Goal: Transaction & Acquisition: Purchase product/service

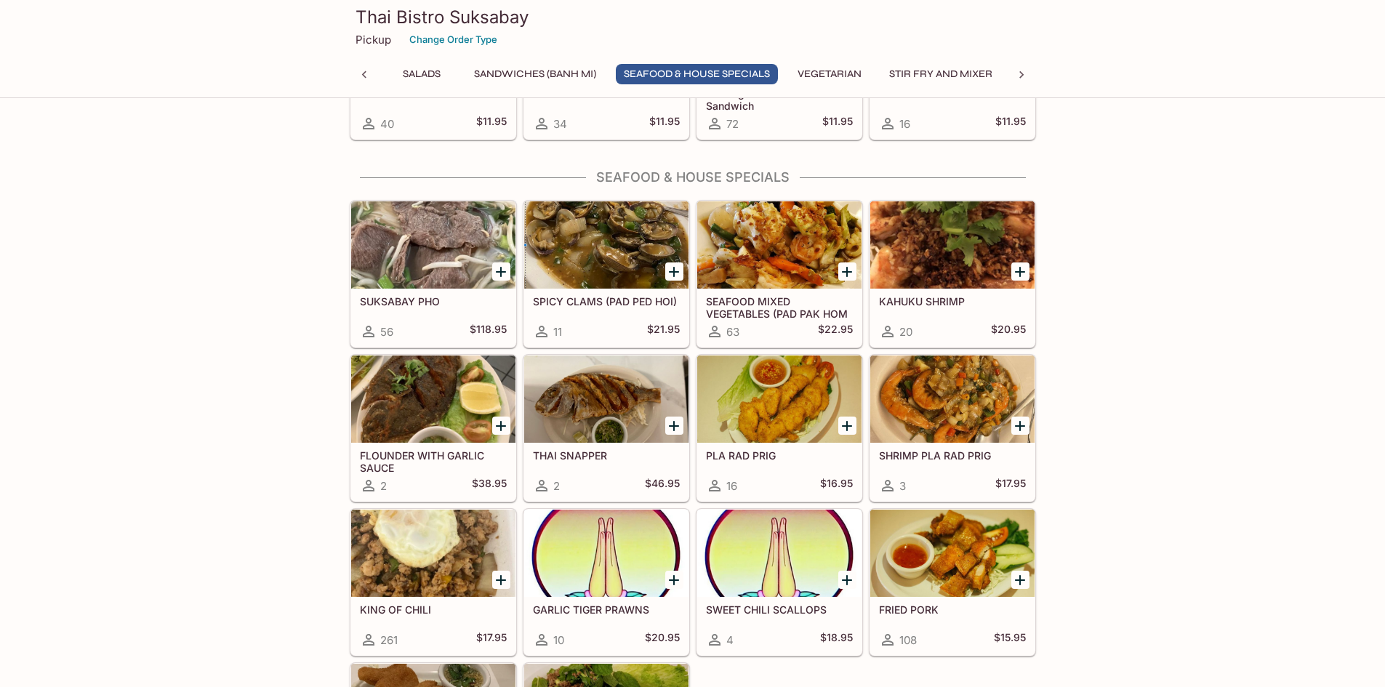
scroll to position [1672, 0]
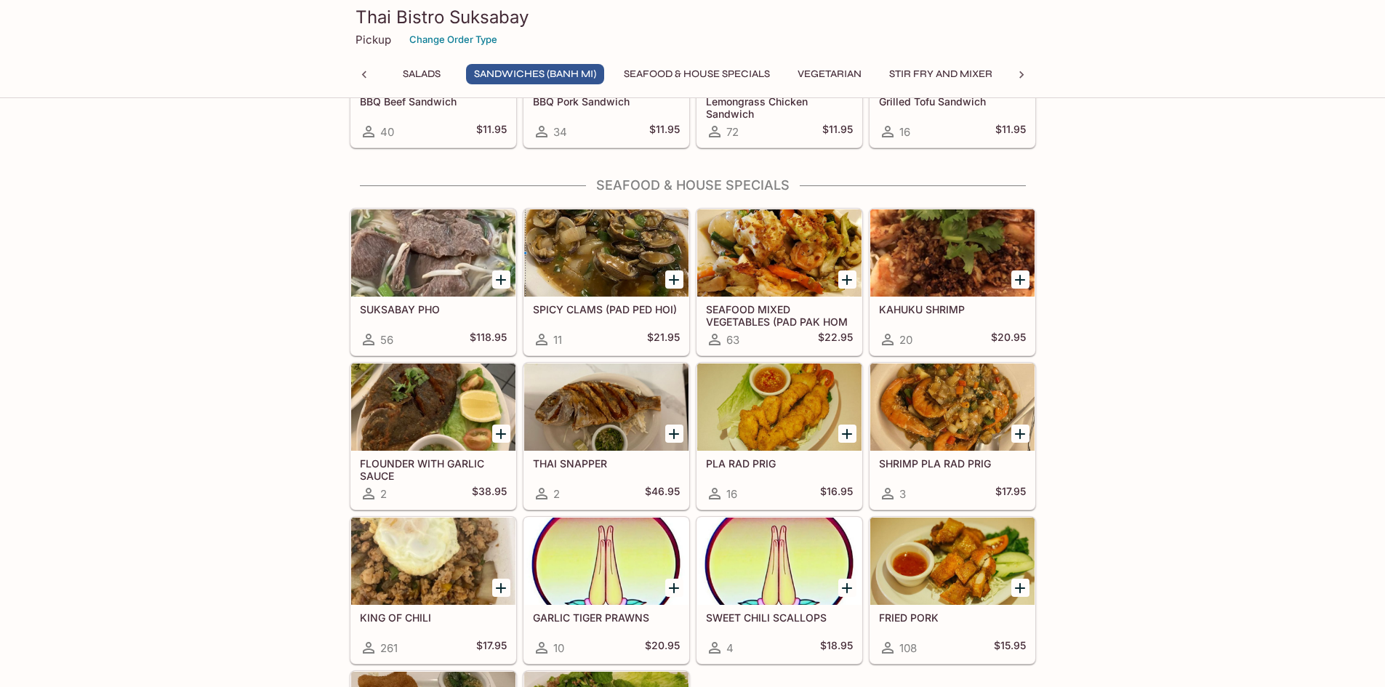
click at [502, 590] on icon "Add KING OF CHILI" at bounding box center [501, 588] width 10 height 10
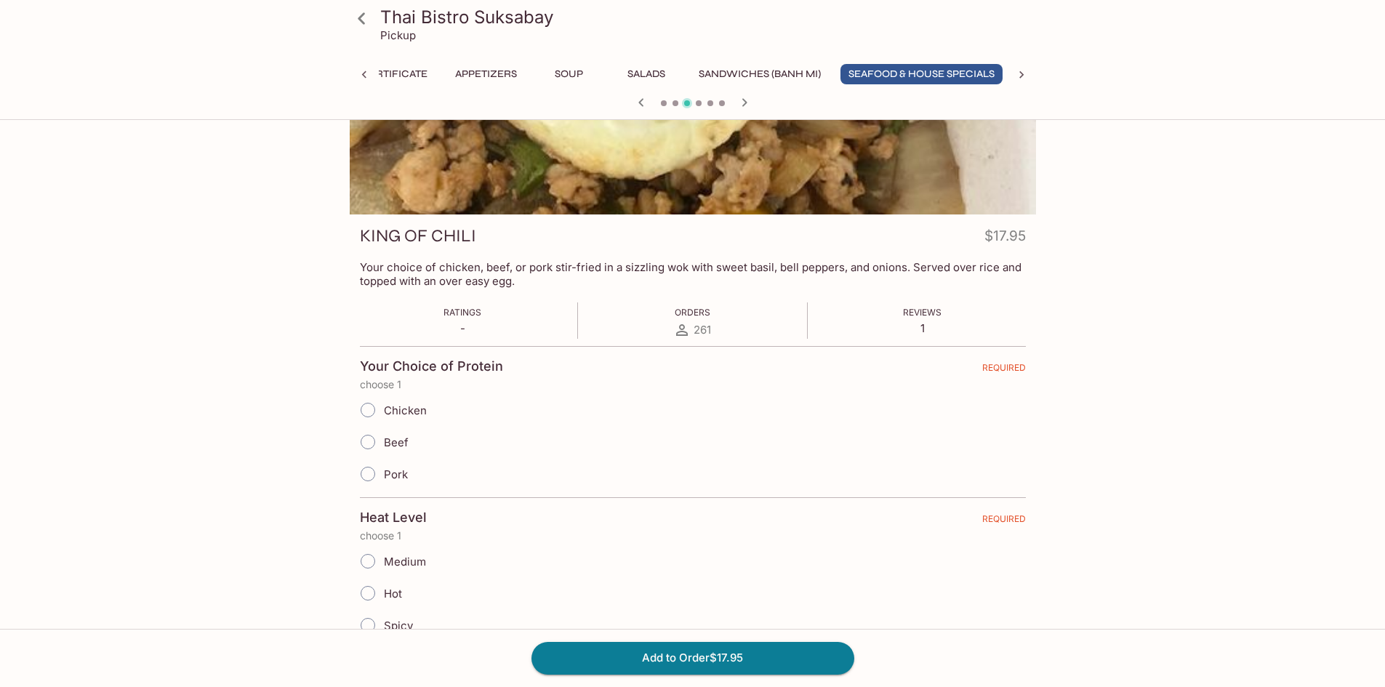
scroll to position [291, 0]
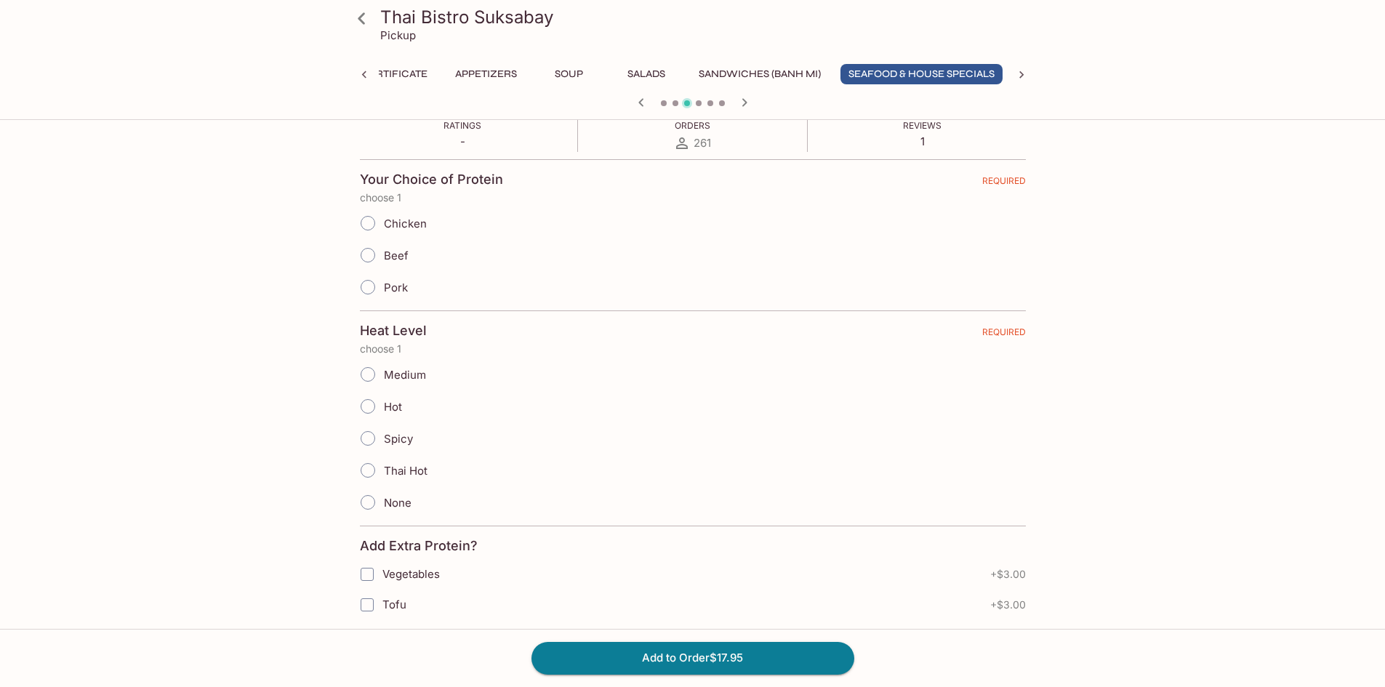
click at [374, 224] on input "Chicken" at bounding box center [368, 223] width 31 height 31
radio input "true"
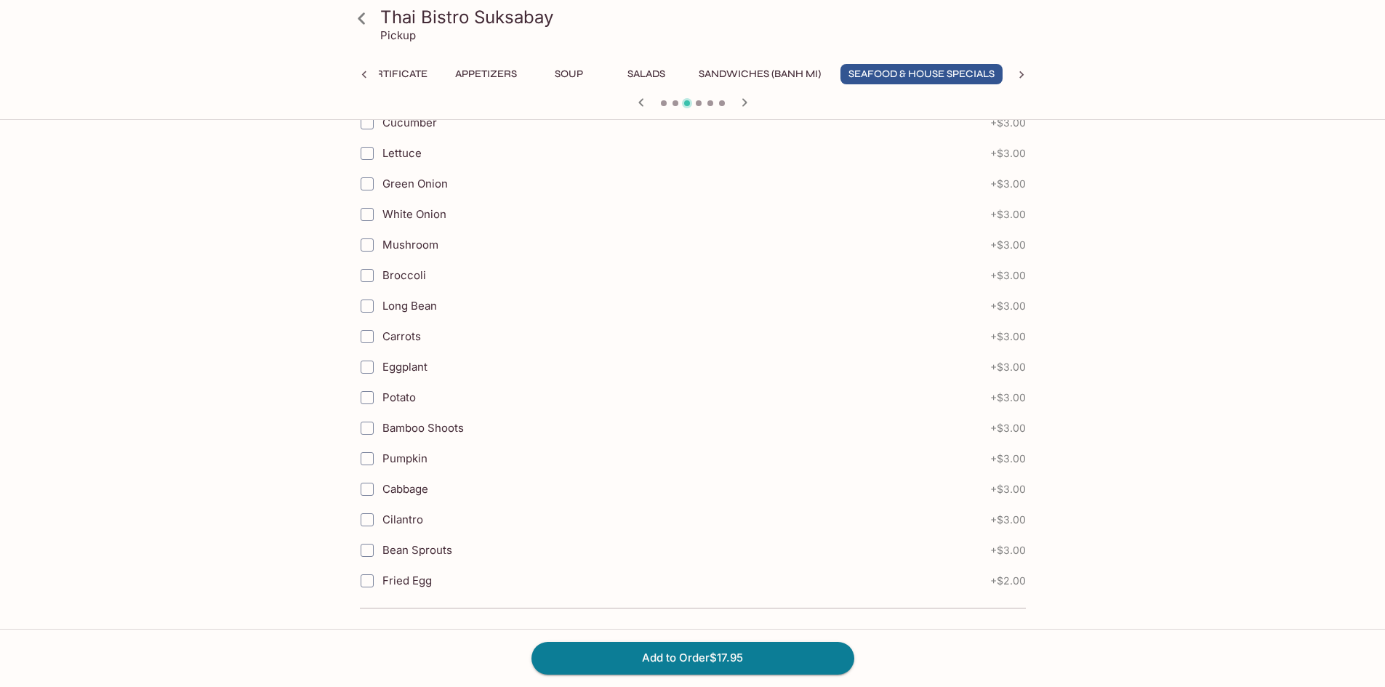
scroll to position [1135, 0]
click at [709, 660] on button "Add to Order $17.95" at bounding box center [692, 658] width 323 height 32
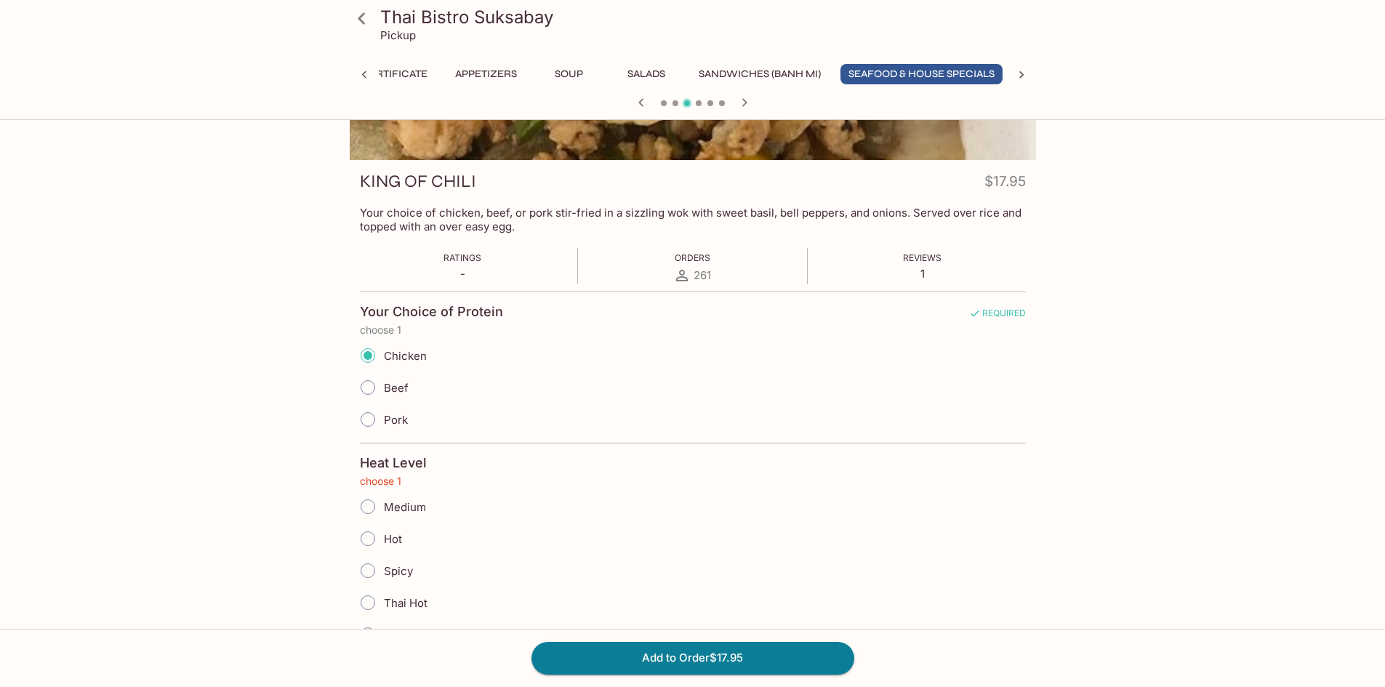
scroll to position [304, 0]
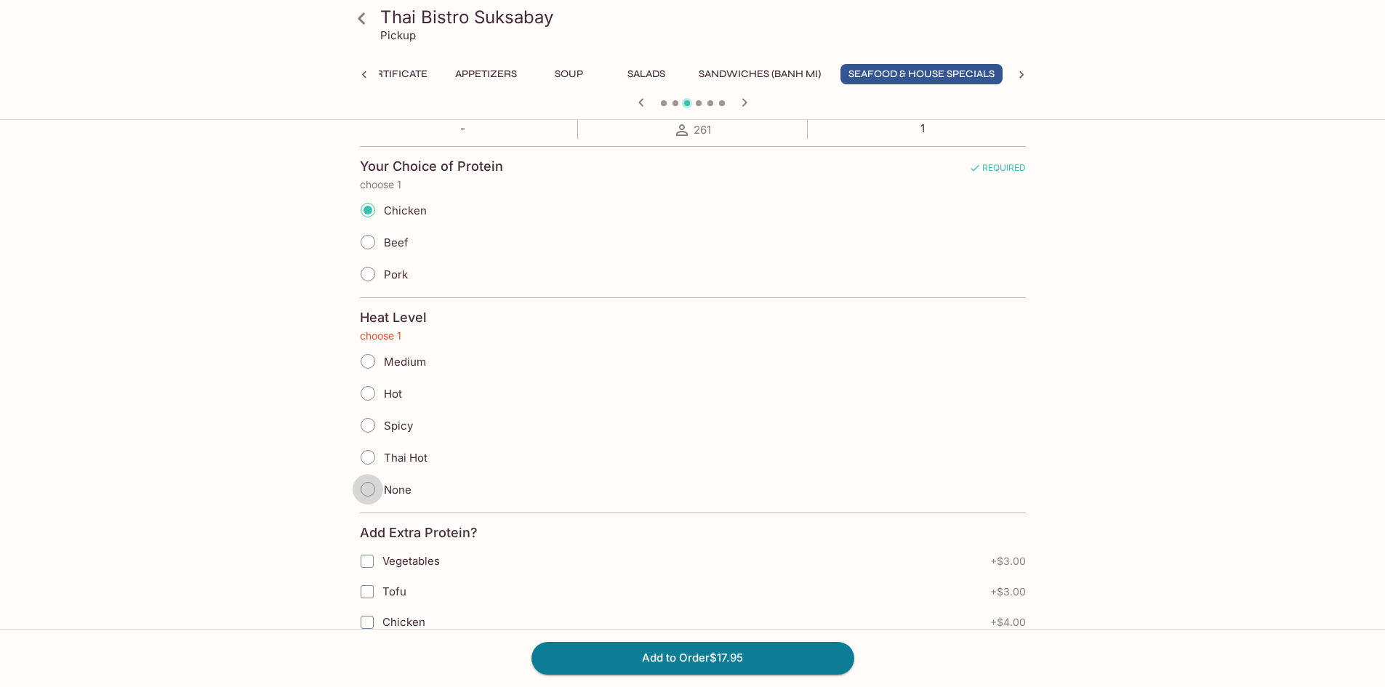
click at [369, 486] on input "None" at bounding box center [368, 489] width 31 height 31
radio input "true"
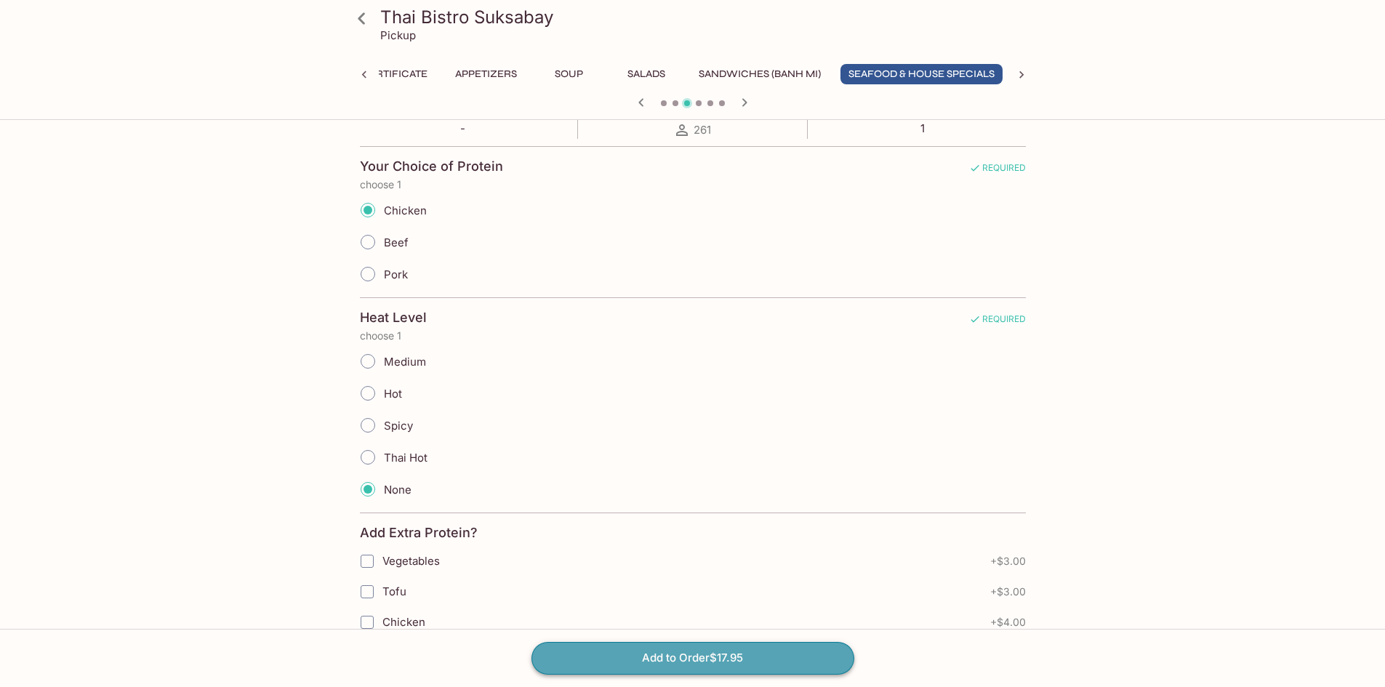
click at [640, 650] on button "Add to Order $17.95" at bounding box center [692, 658] width 323 height 32
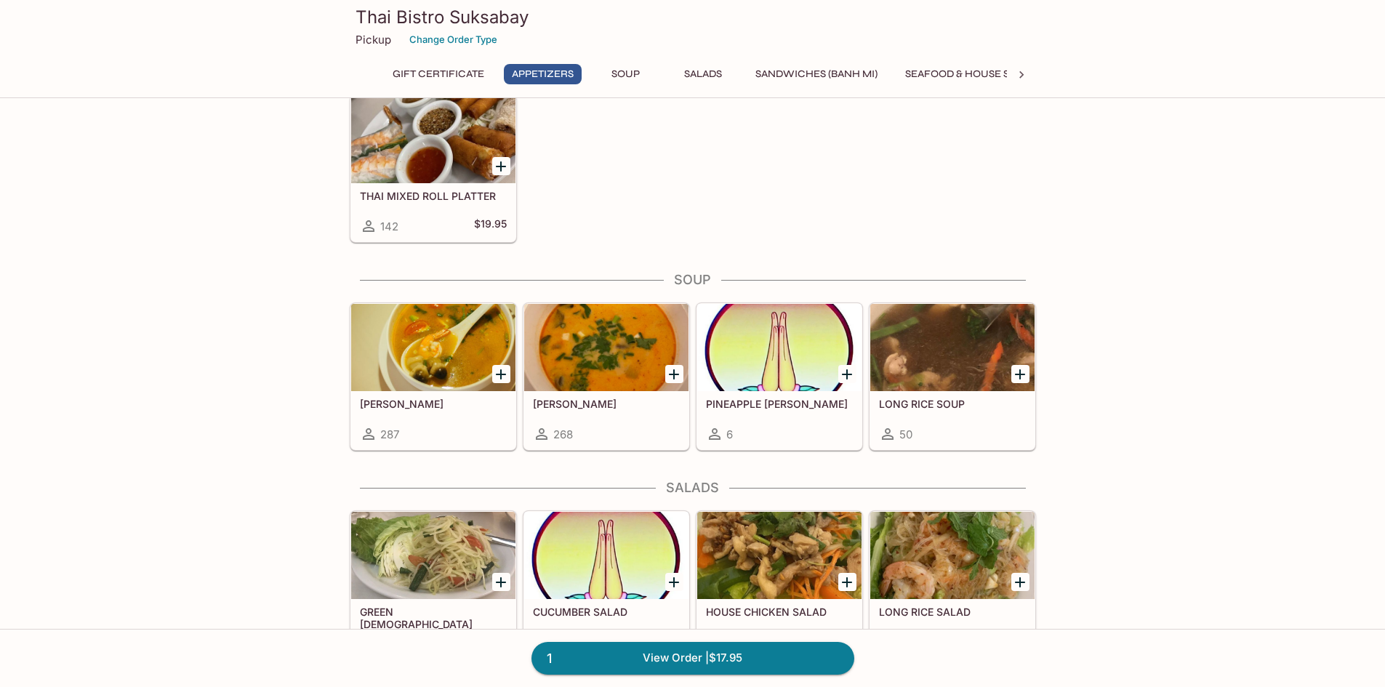
scroll to position [1018, 0]
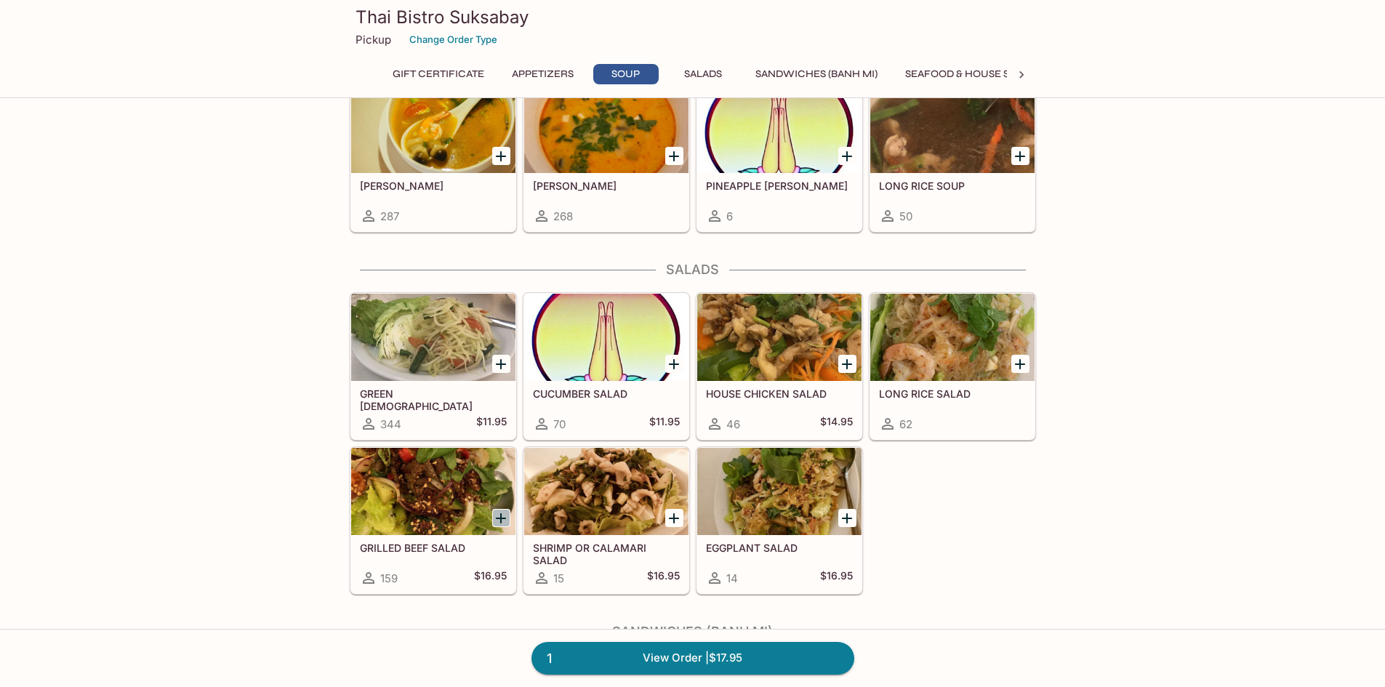
click at [501, 510] on icon "Add GRILLED BEEF SALAD" at bounding box center [500, 518] width 17 height 17
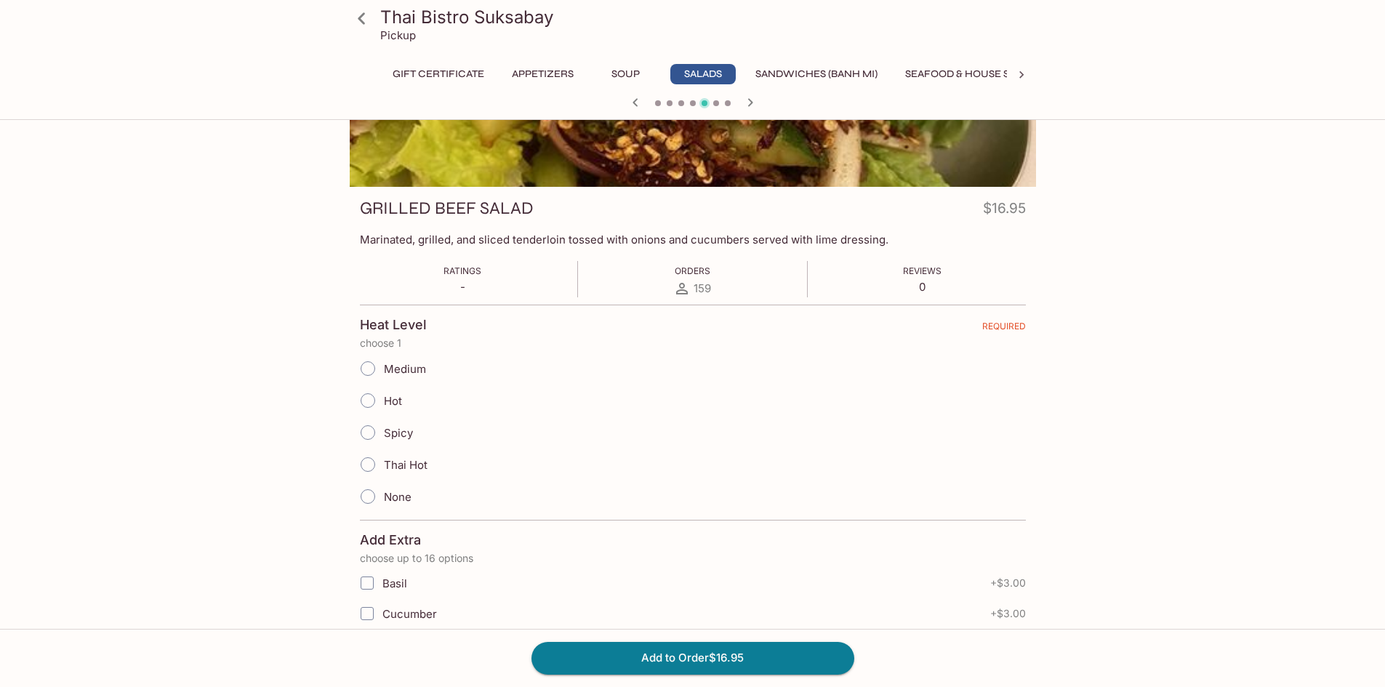
scroll to position [145, 0]
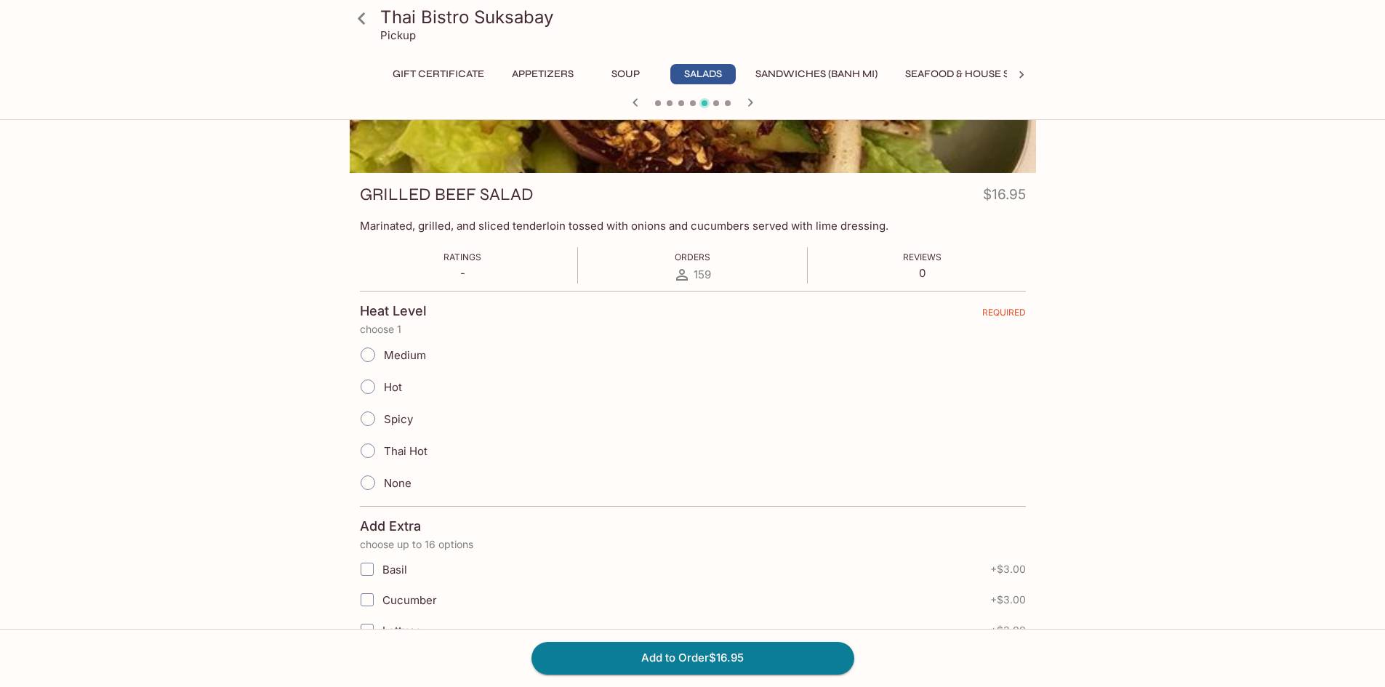
click at [371, 479] on input "None" at bounding box center [368, 482] width 31 height 31
radio input "true"
click at [367, 354] on input "Medium" at bounding box center [368, 354] width 31 height 31
radio input "true"
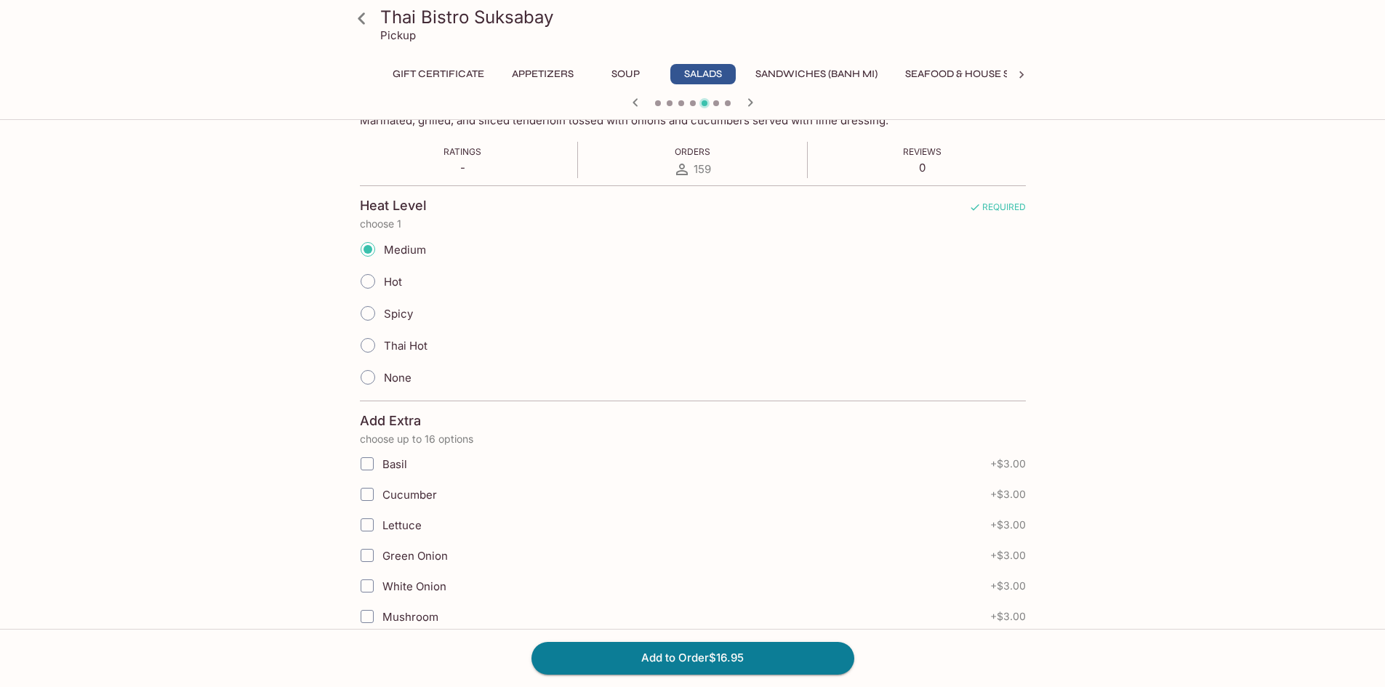
scroll to position [363, 0]
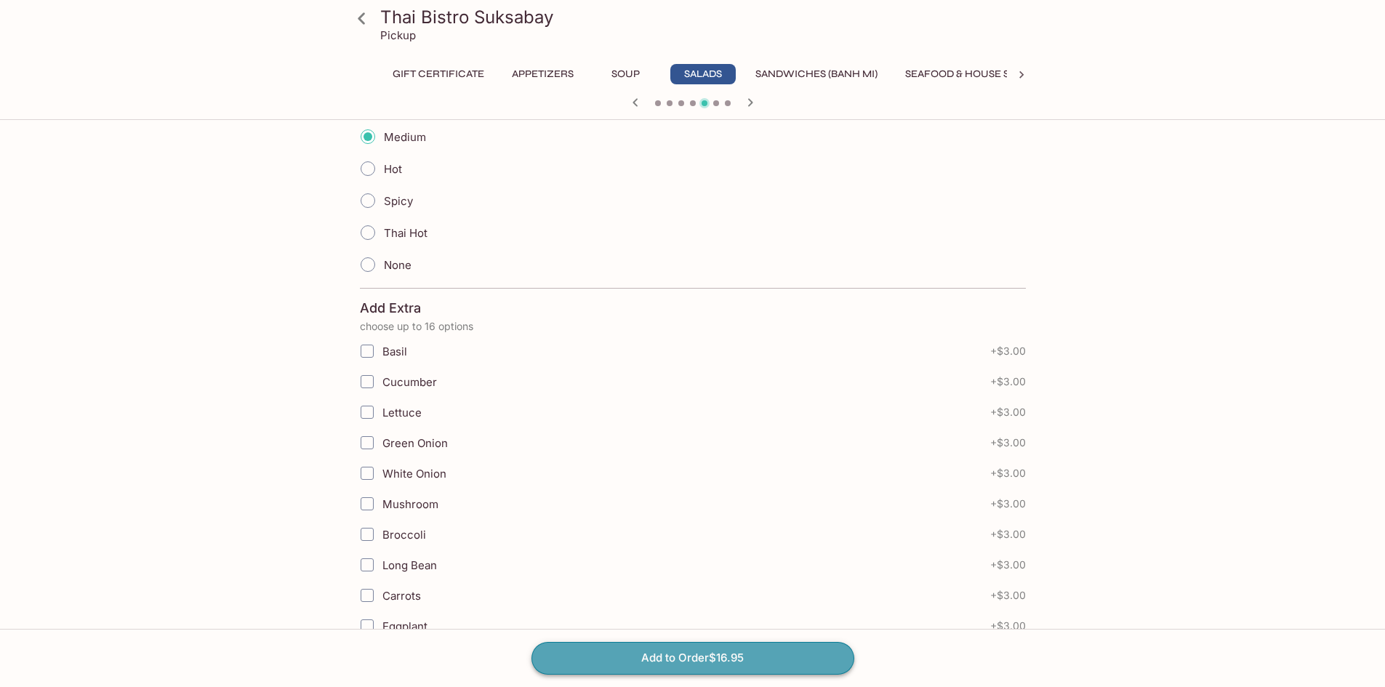
click at [705, 646] on button "Add to Order $16.95" at bounding box center [692, 658] width 323 height 32
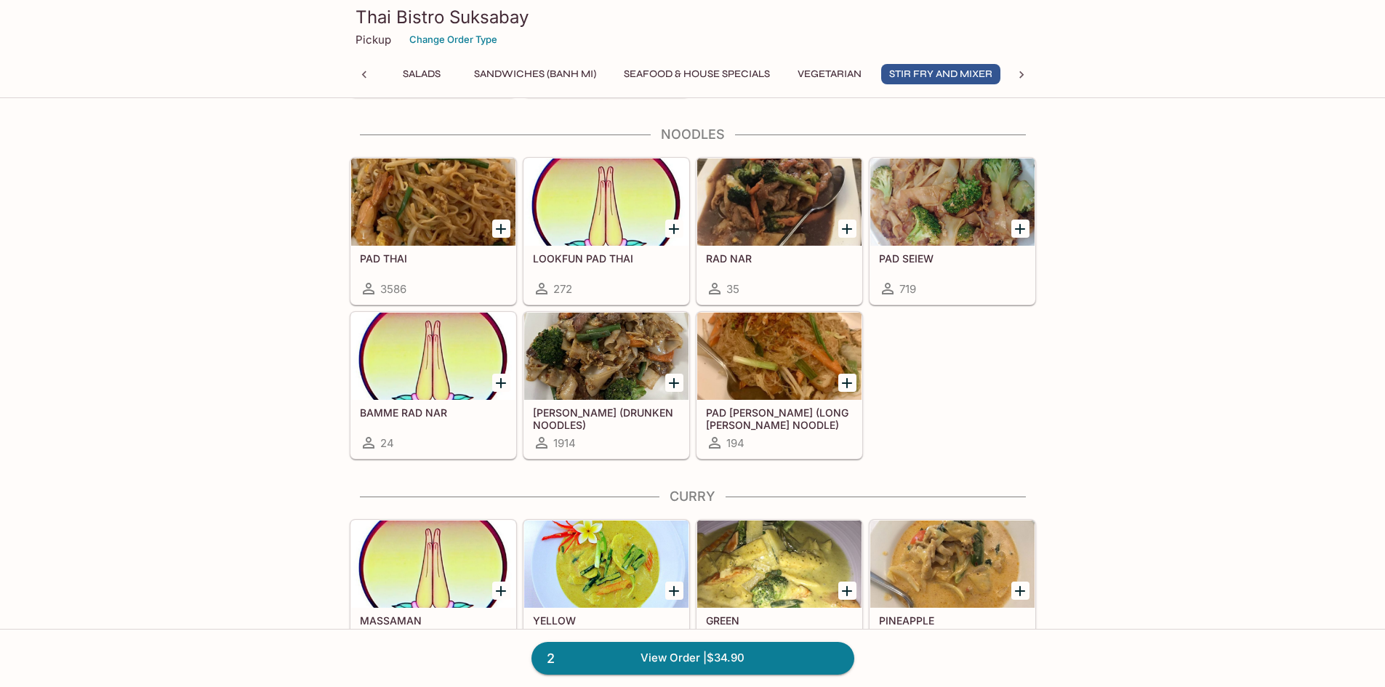
click at [665, 380] on icon "Add KEE MAO (DRUNKEN NOODLES)" at bounding box center [673, 382] width 17 height 17
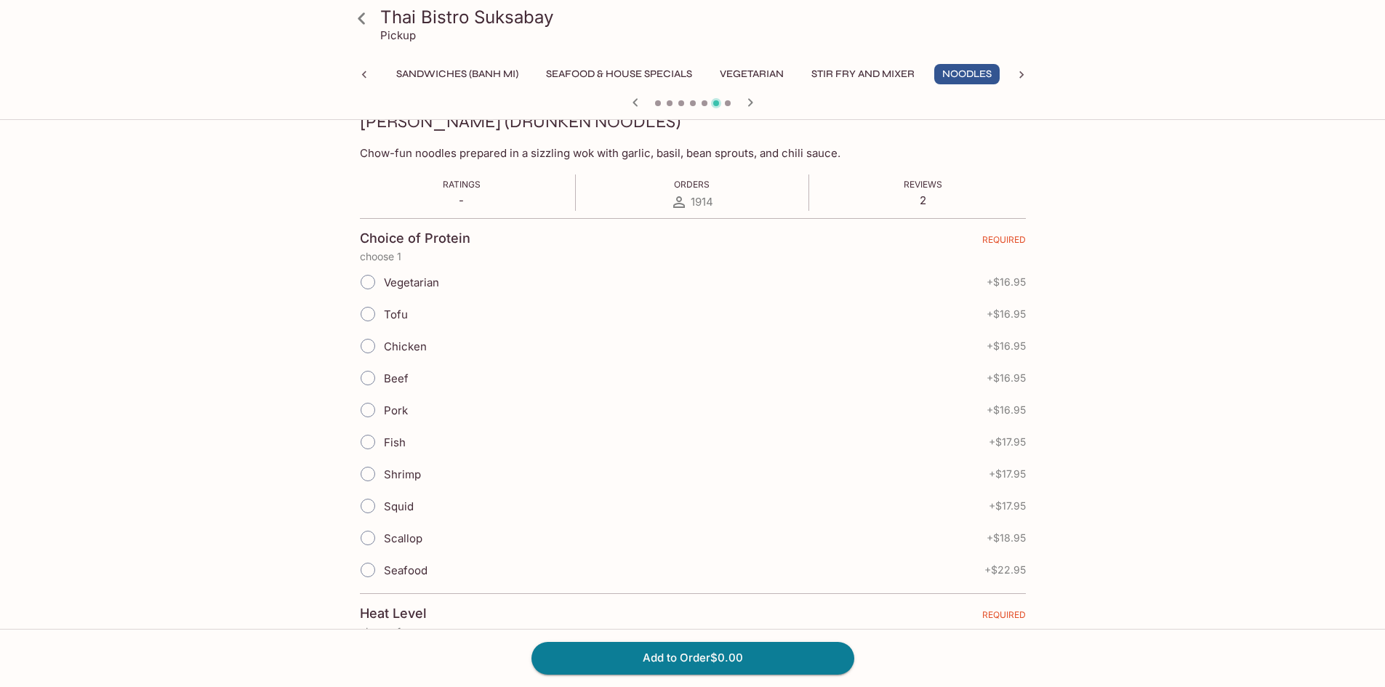
click at [360, 315] on input "Tofu" at bounding box center [368, 314] width 31 height 31
radio input "true"
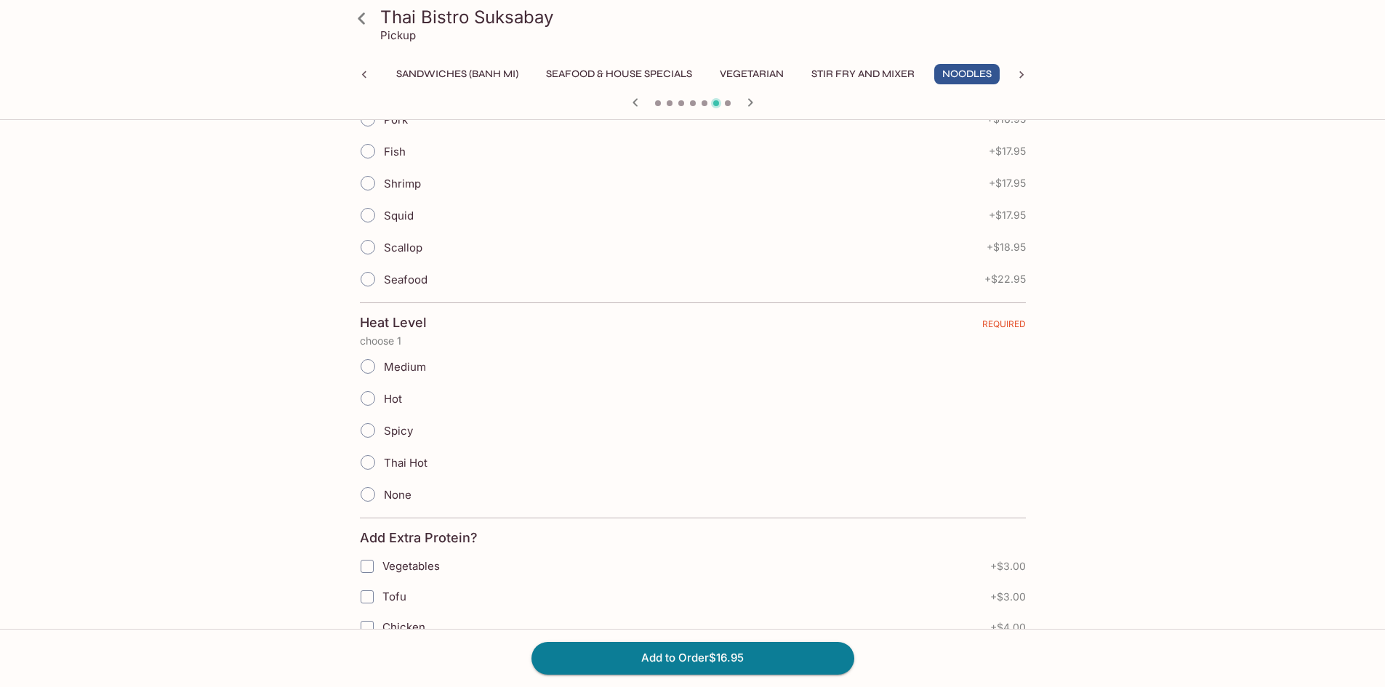
click at [376, 491] on input "None" at bounding box center [368, 494] width 31 height 31
radio input "true"
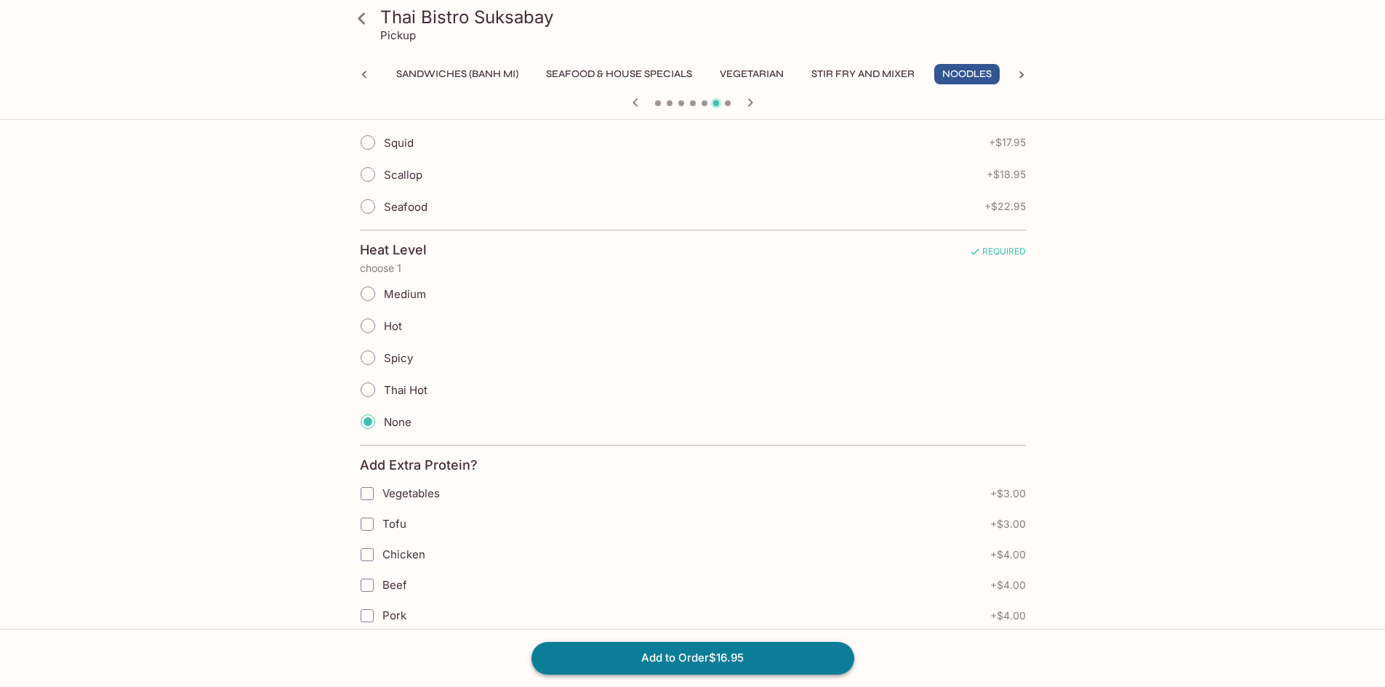
click at [659, 653] on button "Add to Order $16.95" at bounding box center [692, 658] width 323 height 32
